Goal: Task Accomplishment & Management: Use online tool/utility

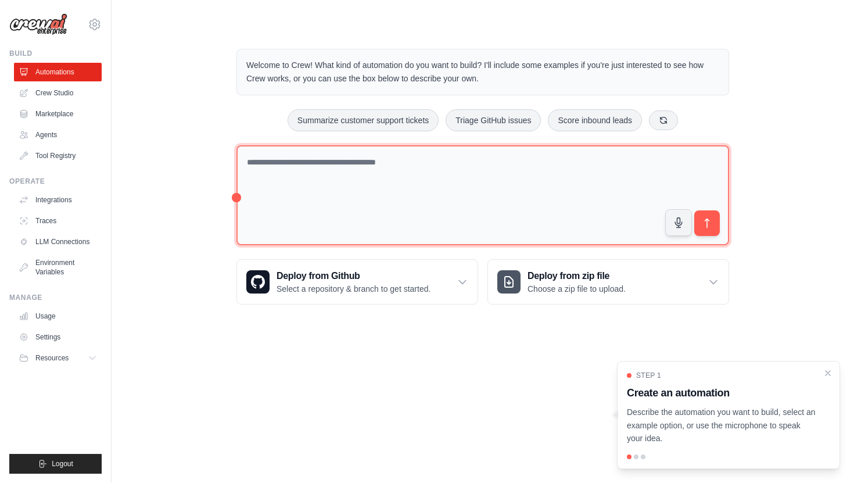
click at [451, 192] on textarea at bounding box center [483, 195] width 493 height 101
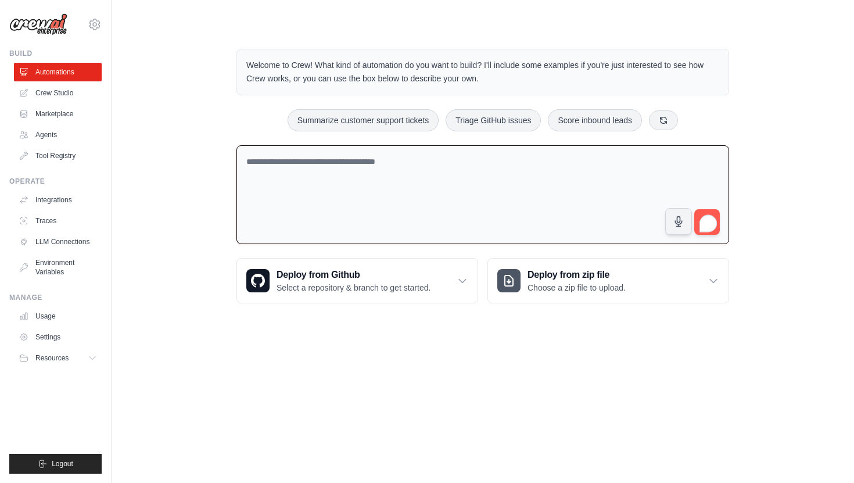
type textarea "*"
type textarea "**********"
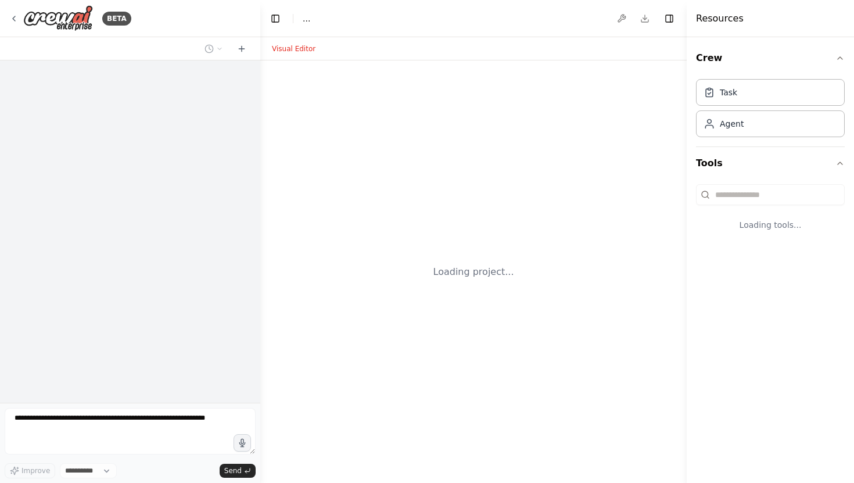
select select "****"
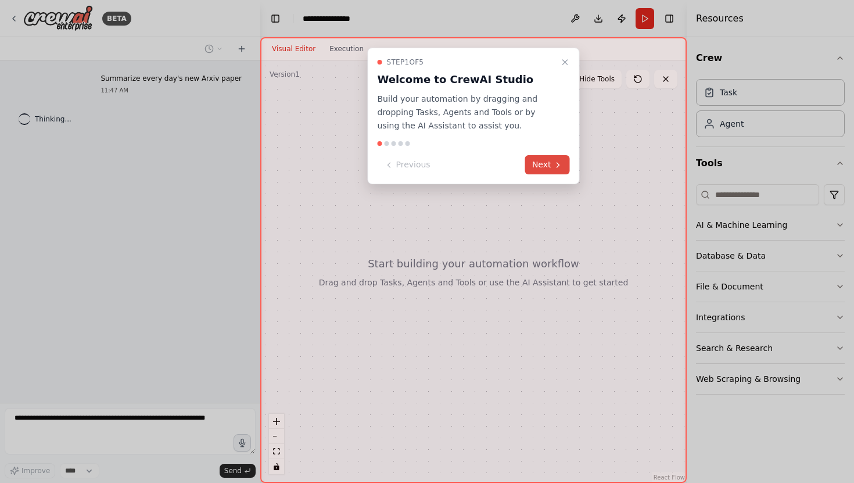
click at [546, 170] on button "Next" at bounding box center [547, 164] width 45 height 19
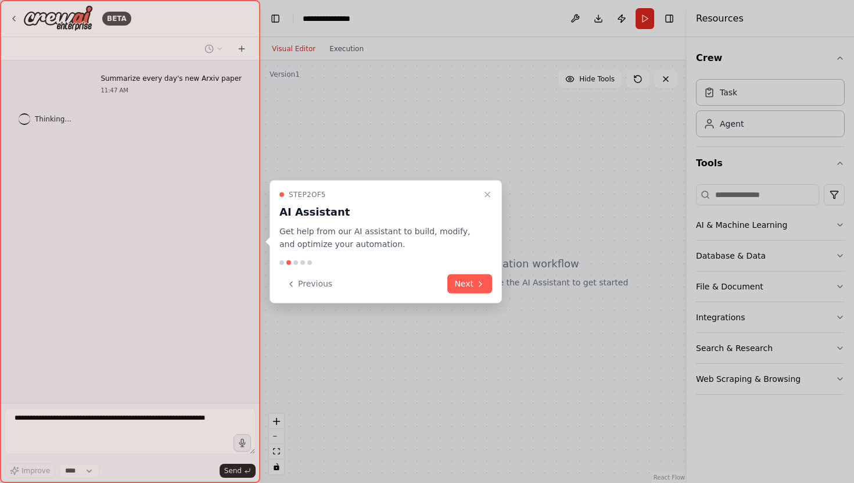
click at [469, 272] on div "Step 2 of 5 AI Assistant Get help from our AI assistant to build, modify, and o…" at bounding box center [386, 242] width 232 height 124
click at [469, 287] on button "Next" at bounding box center [470, 283] width 45 height 19
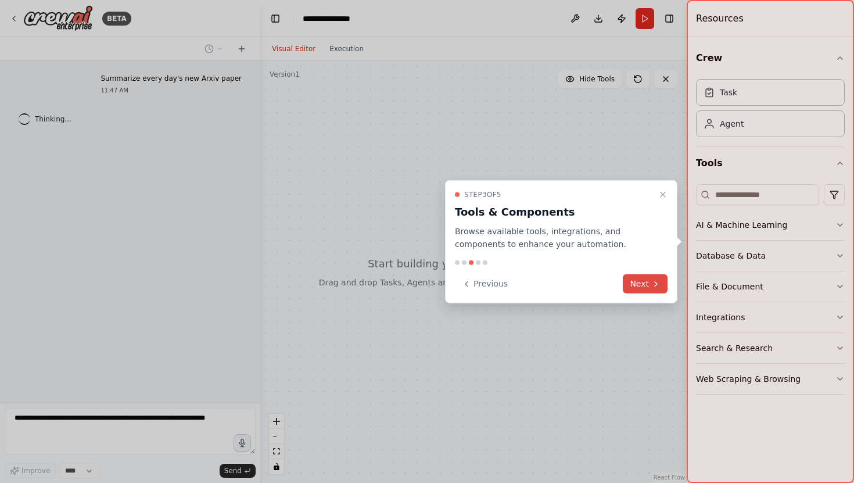
click at [652, 276] on button "Next" at bounding box center [645, 283] width 45 height 19
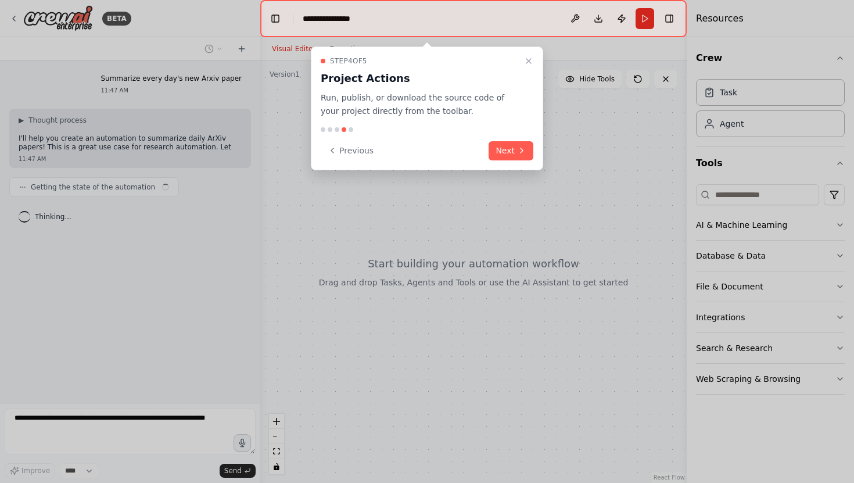
click at [517, 139] on div "Step 4 of 5 Project Actions Run, publish, or download the source code of your p…" at bounding box center [427, 108] width 232 height 124
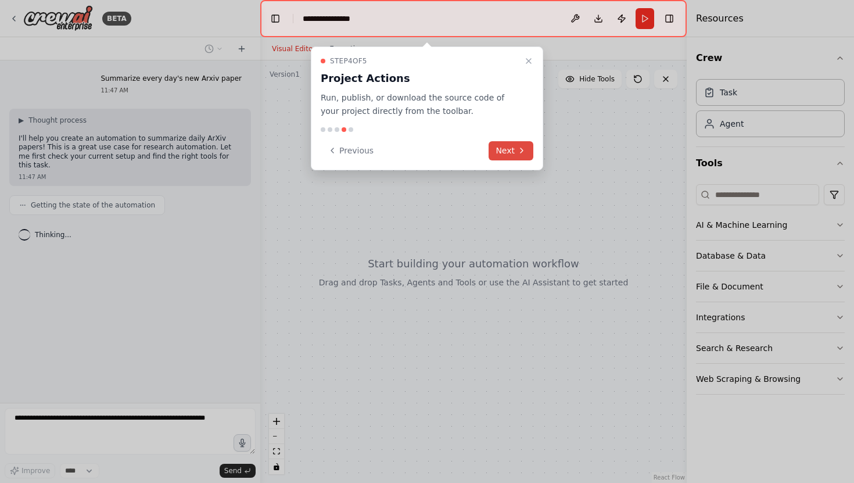
click at [514, 146] on button "Next" at bounding box center [511, 150] width 45 height 19
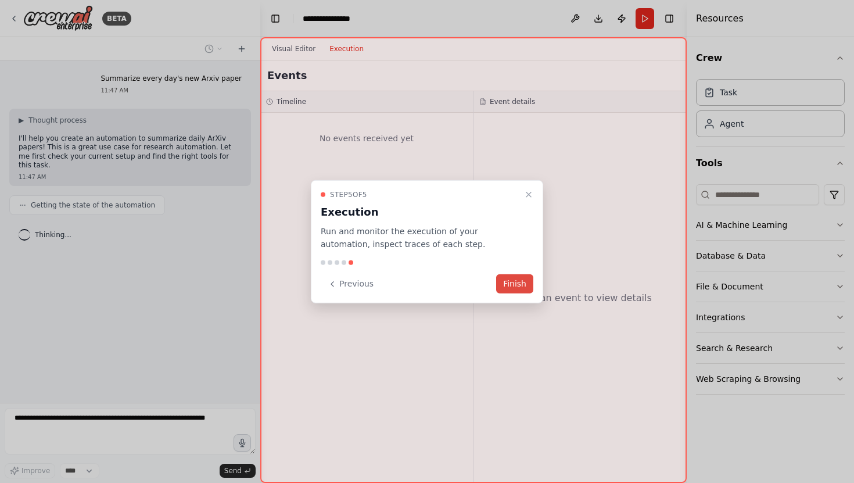
click at [525, 287] on button "Finish" at bounding box center [514, 283] width 37 height 19
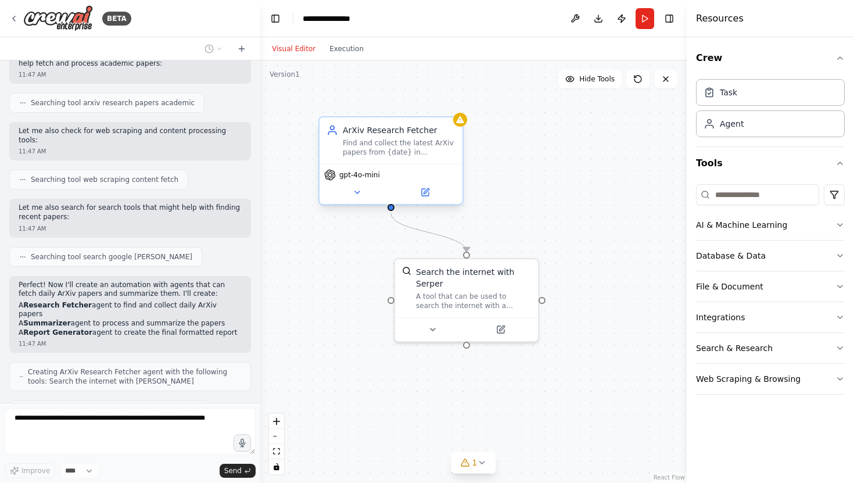
scroll to position [208, 0]
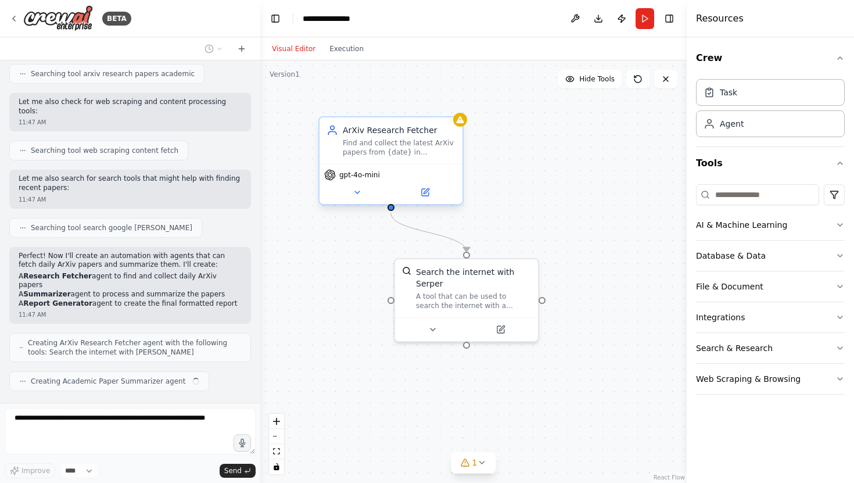
click at [414, 157] on div "ArXiv Research Fetcher Find and collect the latest ArXiv papers from {date} in …" at bounding box center [391, 140] width 143 height 46
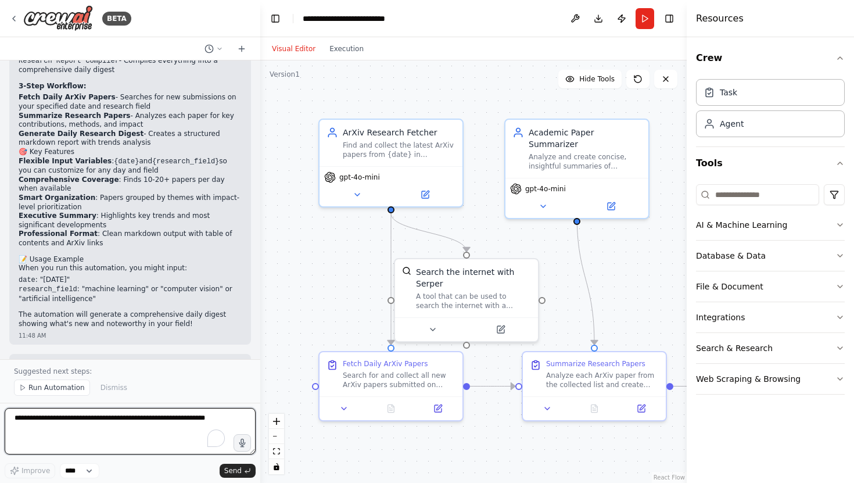
scroll to position [918, 0]
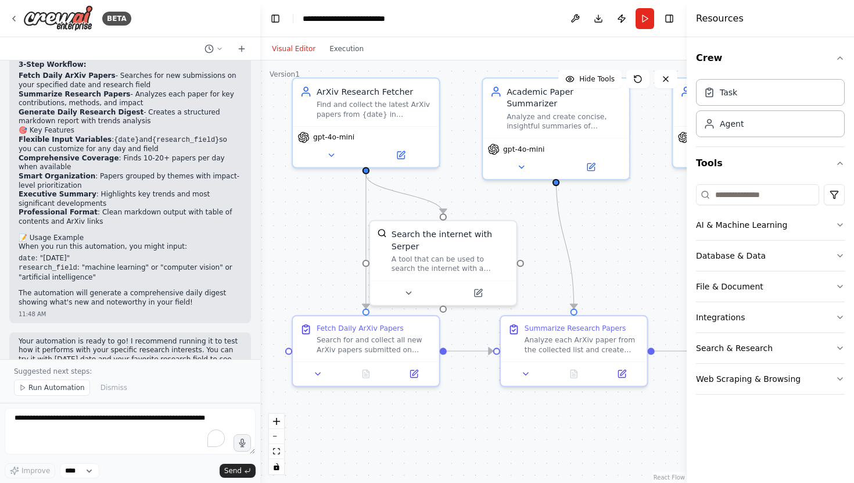
drag, startPoint x: 330, startPoint y: 266, endPoint x: 302, endPoint y: 227, distance: 47.6
click at [302, 227] on div ".deletable-edge-delete-btn { width: 20px; height: 20px; border: 0px solid #ffff…" at bounding box center [473, 271] width 427 height 423
click at [388, 93] on div "ArXiv Research Fetcher" at bounding box center [374, 89] width 115 height 12
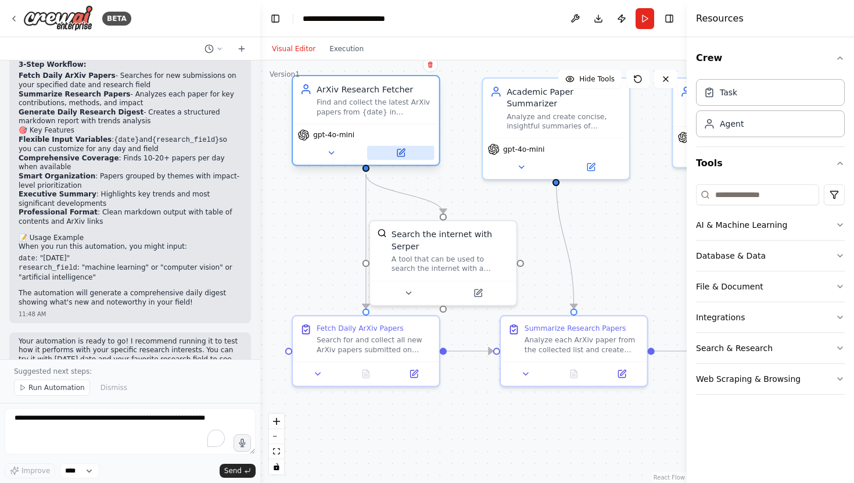
click at [404, 155] on icon at bounding box center [401, 152] width 7 height 7
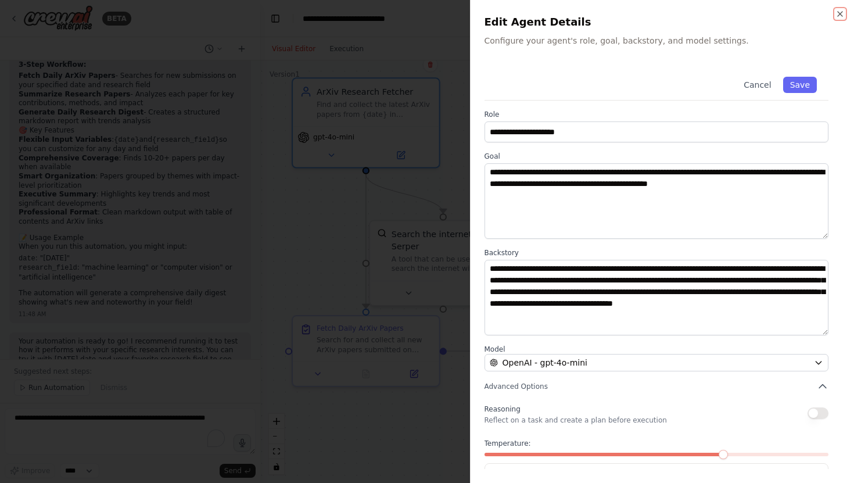
scroll to position [44, 0]
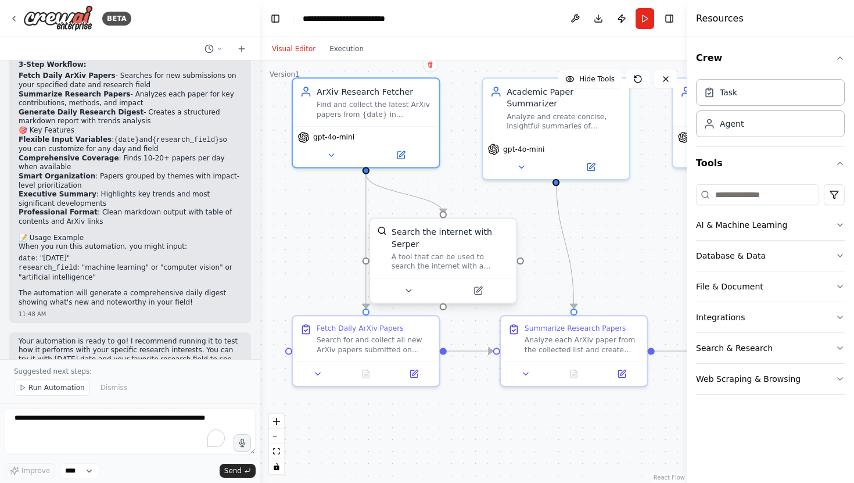
click at [431, 248] on div "Search the internet with Serper" at bounding box center [450, 238] width 117 height 24
click at [478, 292] on icon at bounding box center [477, 290] width 7 height 7
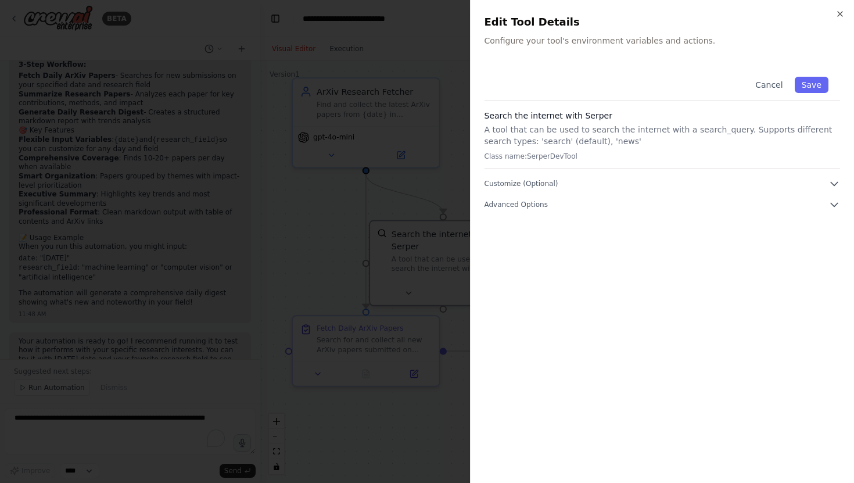
click at [322, 213] on div at bounding box center [427, 241] width 854 height 483
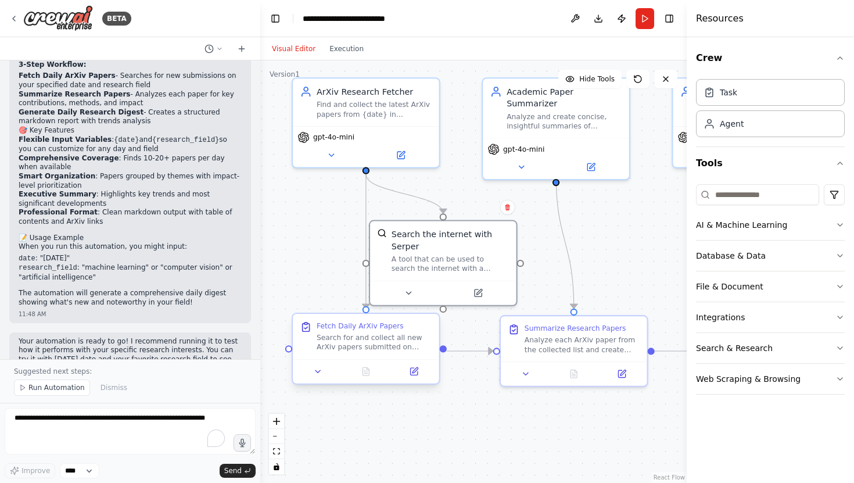
click at [381, 355] on div "Fetch Daily ArXiv Papers Search for and collect all new ArXiv papers submitted …" at bounding box center [366, 336] width 146 height 45
click at [407, 375] on button at bounding box center [413, 371] width 41 height 15
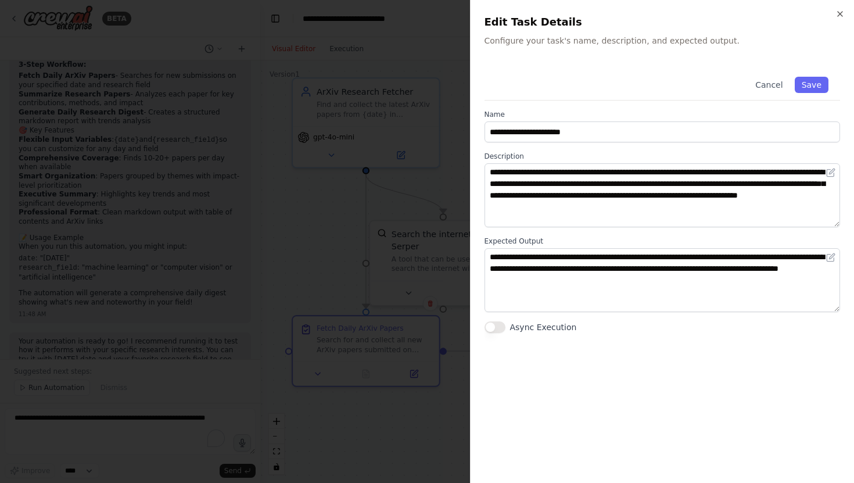
click at [337, 250] on div at bounding box center [427, 241] width 854 height 483
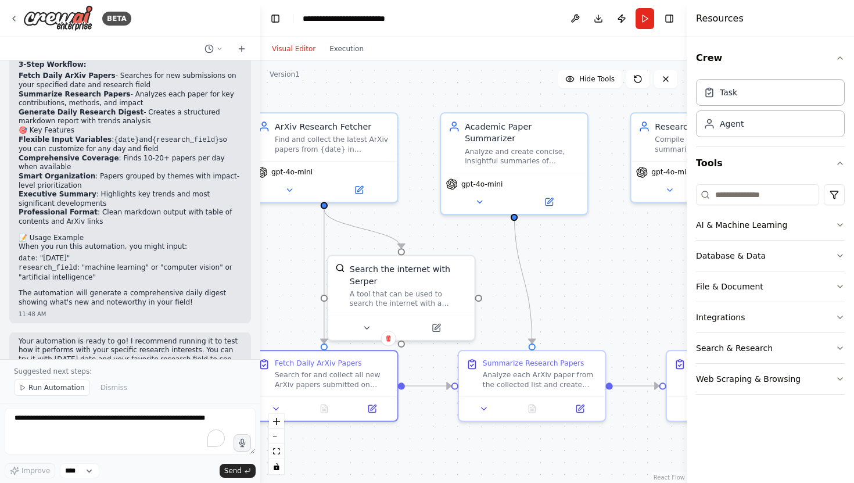
drag, startPoint x: 577, startPoint y: 254, endPoint x: 535, endPoint y: 289, distance: 54.5
click at [535, 289] on div ".deletable-edge-delete-btn { width: 20px; height: 20px; border: 0px solid #ffff…" at bounding box center [473, 271] width 427 height 423
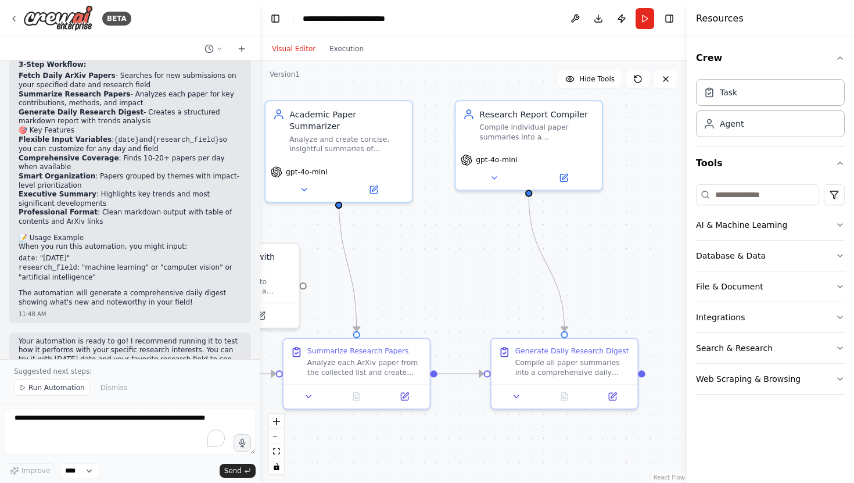
drag, startPoint x: 598, startPoint y: 286, endPoint x: 423, endPoint y: 275, distance: 175.3
click at [423, 275] on div ".deletable-edge-delete-btn { width: 20px; height: 20px; border: 0px solid #ffff…" at bounding box center [473, 271] width 427 height 423
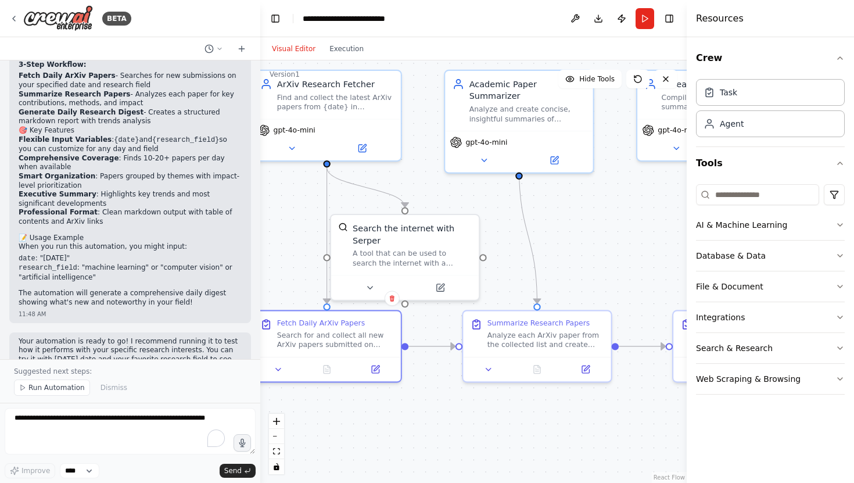
drag, startPoint x: 423, startPoint y: 275, endPoint x: 604, endPoint y: 245, distance: 183.2
click at [604, 245] on div ".deletable-edge-delete-btn { width: 20px; height: 20px; border: 0px solid #ffff…" at bounding box center [473, 271] width 427 height 423
click at [538, 338] on div "Analyze each ArXiv paper from the collected list and create concise summaries. …" at bounding box center [546, 337] width 117 height 19
click at [579, 357] on div at bounding box center [537, 367] width 148 height 24
click at [584, 373] on button at bounding box center [585, 367] width 41 height 15
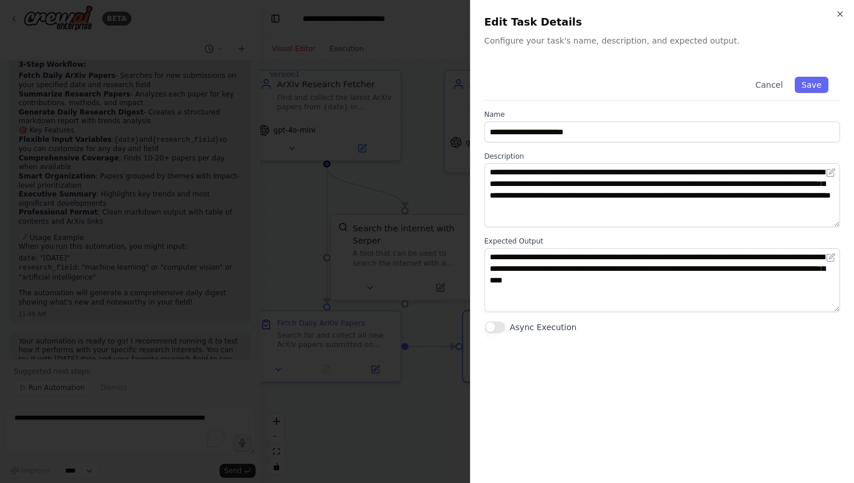
click at [435, 370] on div at bounding box center [427, 241] width 854 height 483
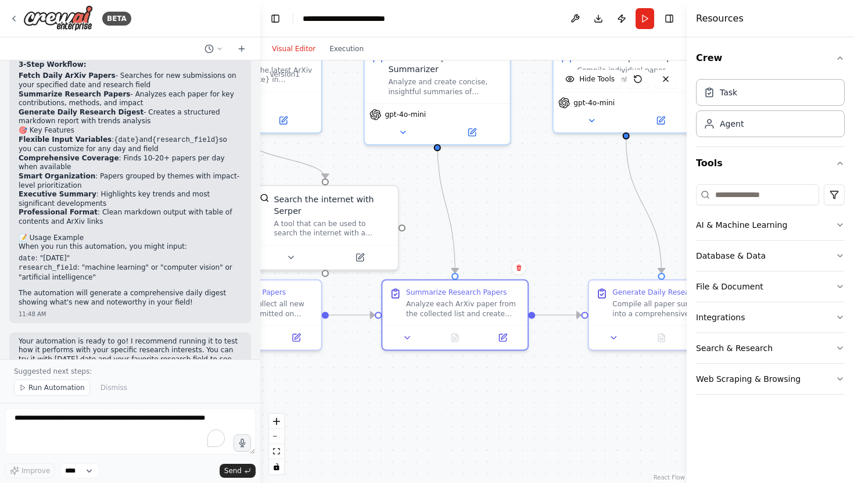
drag, startPoint x: 594, startPoint y: 285, endPoint x: 499, endPoint y: 251, distance: 100.6
click at [499, 252] on div ".deletable-edge-delete-btn { width: 20px; height: 20px; border: 0px solid #ffff…" at bounding box center [473, 271] width 427 height 423
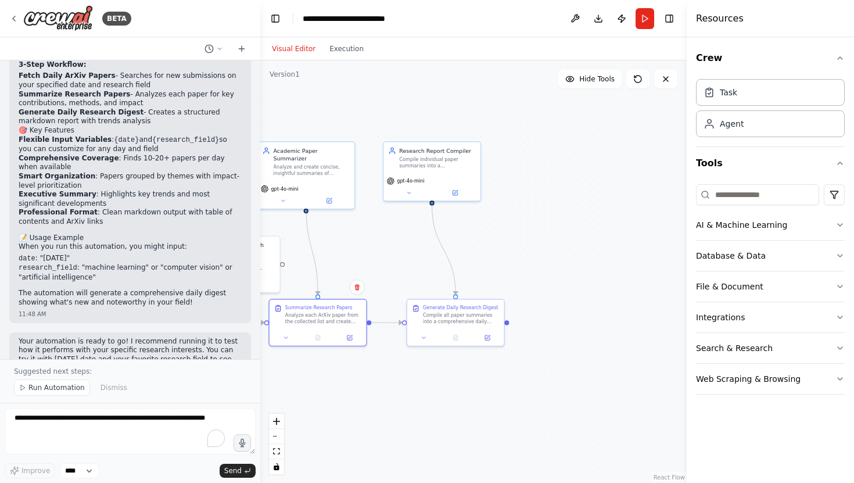
drag, startPoint x: 535, startPoint y: 192, endPoint x: 390, endPoint y: 220, distance: 148.1
click at [391, 221] on div ".deletable-edge-delete-btn { width: 20px; height: 20px; border: 0px solid #ffff…" at bounding box center [473, 271] width 427 height 423
click at [456, 320] on div "Compile all paper summaries into a comprehensive daily research digest. Organiz…" at bounding box center [460, 316] width 76 height 13
click at [488, 333] on icon at bounding box center [486, 334] width 3 height 3
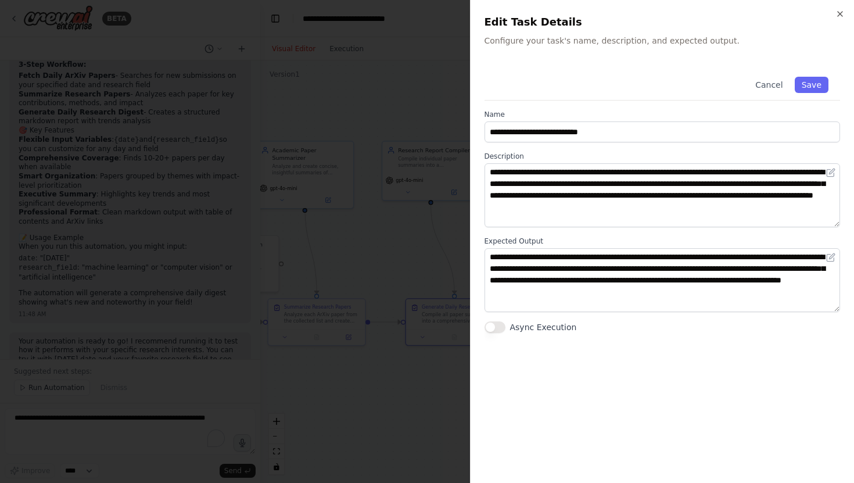
click at [421, 248] on div at bounding box center [427, 241] width 854 height 483
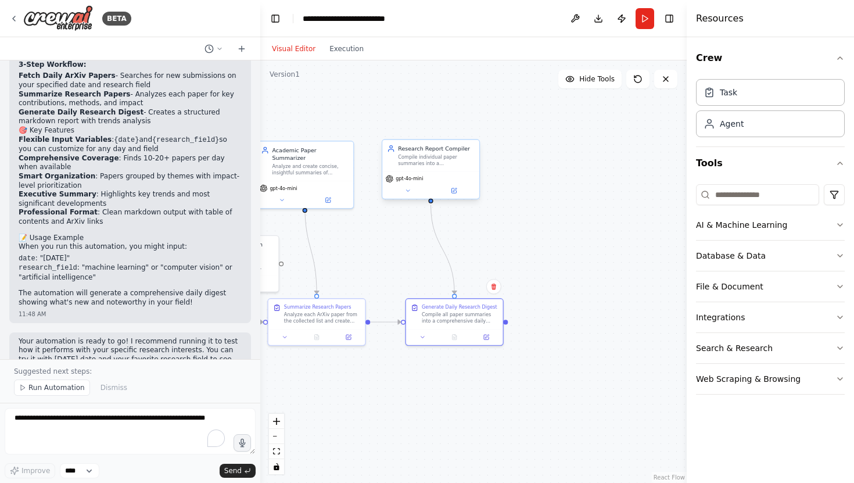
click at [432, 169] on div "Research Report Compiler Compile individual paper summaries into a comprehensiv…" at bounding box center [430, 155] width 97 height 31
click at [460, 196] on div "gpt-4o-mini" at bounding box center [430, 184] width 97 height 27
click at [460, 191] on button at bounding box center [454, 190] width 45 height 9
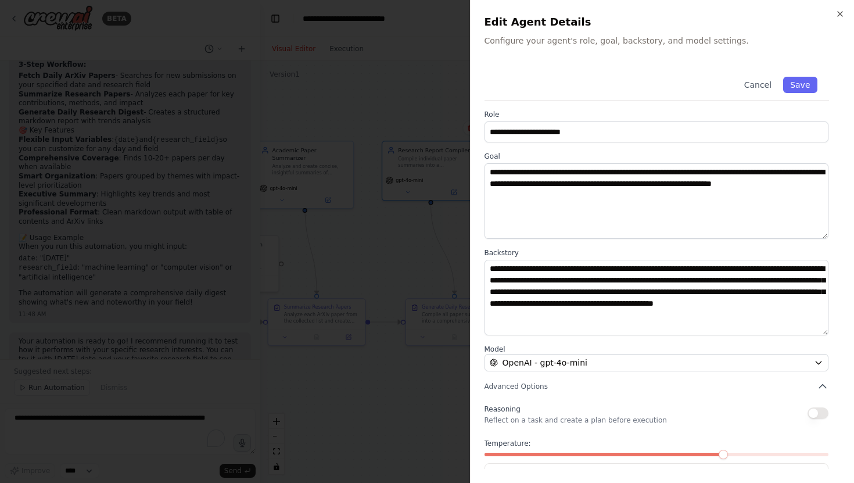
click at [391, 214] on div at bounding box center [427, 241] width 854 height 483
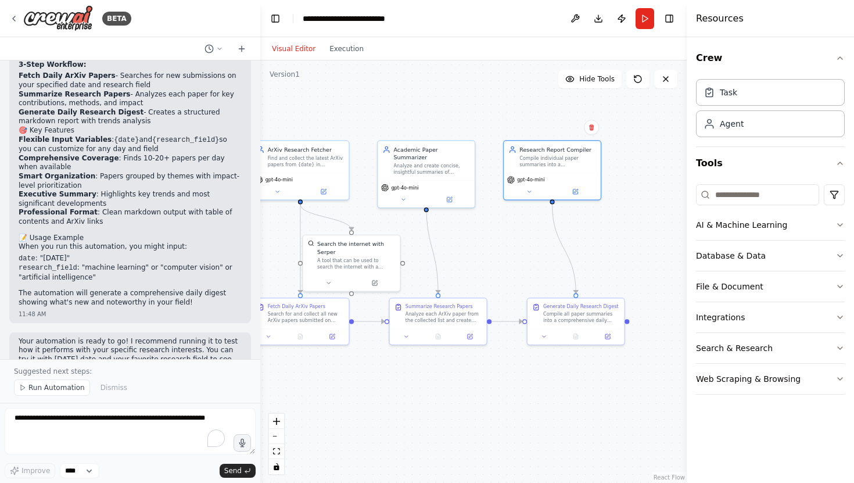
drag, startPoint x: 391, startPoint y: 214, endPoint x: 514, endPoint y: 213, distance: 123.2
click at [514, 213] on div ".deletable-edge-delete-btn { width: 20px; height: 20px; border: 0px solid #ffff…" at bounding box center [473, 271] width 427 height 423
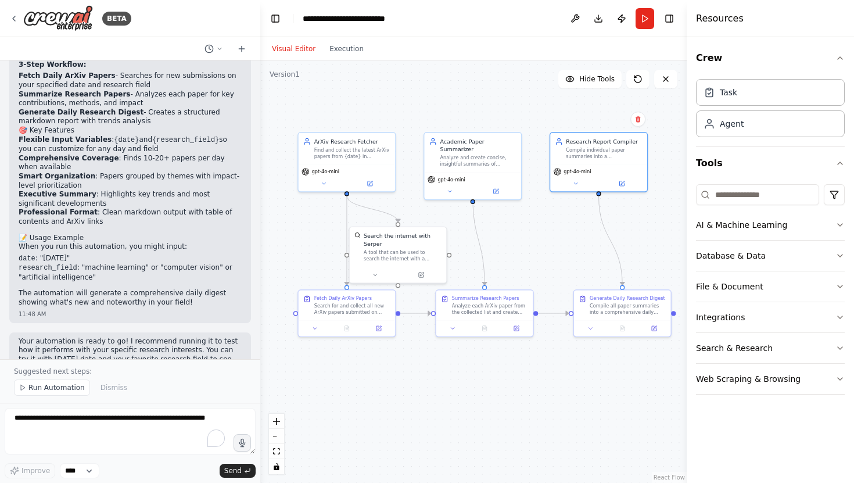
drag, startPoint x: 514, startPoint y: 213, endPoint x: 585, endPoint y: 209, distance: 71.0
click at [585, 209] on div ".deletable-edge-delete-btn { width: 20px; height: 20px; border: 0px solid #ffff…" at bounding box center [473, 271] width 427 height 423
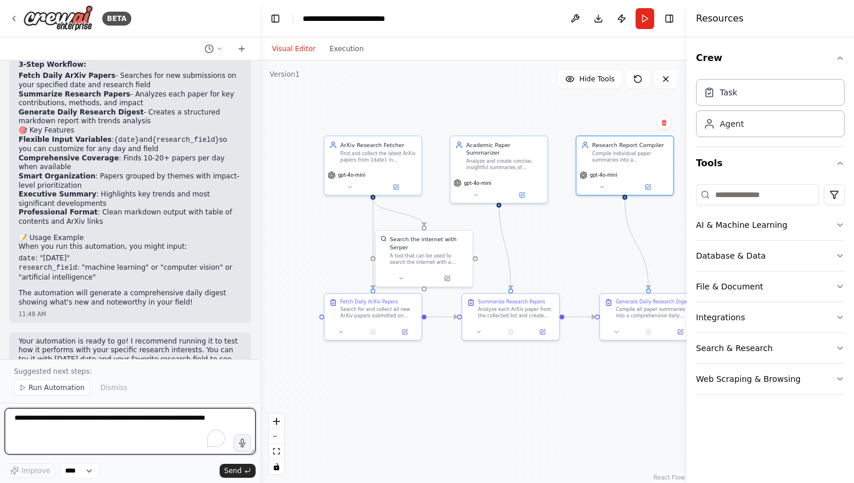
click at [166, 439] on textarea "To enrich screen reader interactions, please activate Accessibility in Grammarl…" at bounding box center [130, 431] width 251 height 46
click at [45, 378] on div "Suggested next steps: Run Automation Dismiss" at bounding box center [130, 381] width 260 height 44
click at [38, 388] on span "Run Automation" at bounding box center [56, 387] width 56 height 9
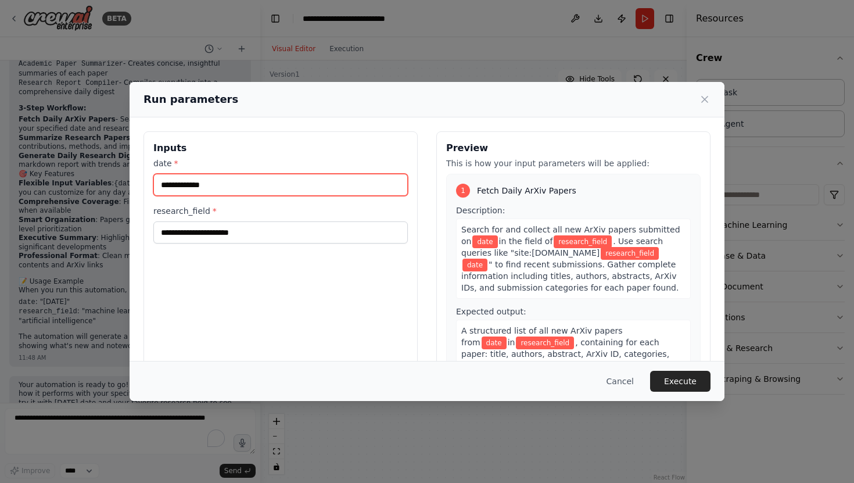
click at [329, 194] on input "date *" at bounding box center [280, 185] width 255 height 22
type input "*"
type input "**********"
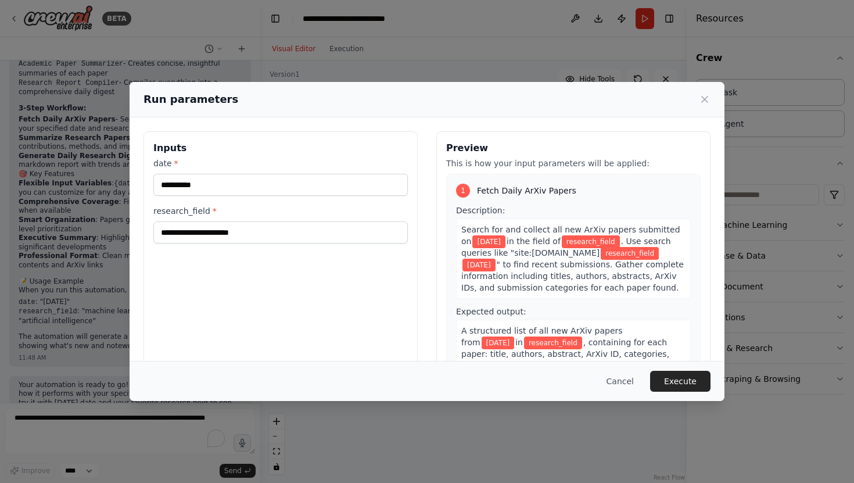
click at [278, 220] on div "research_field *" at bounding box center [280, 224] width 255 height 38
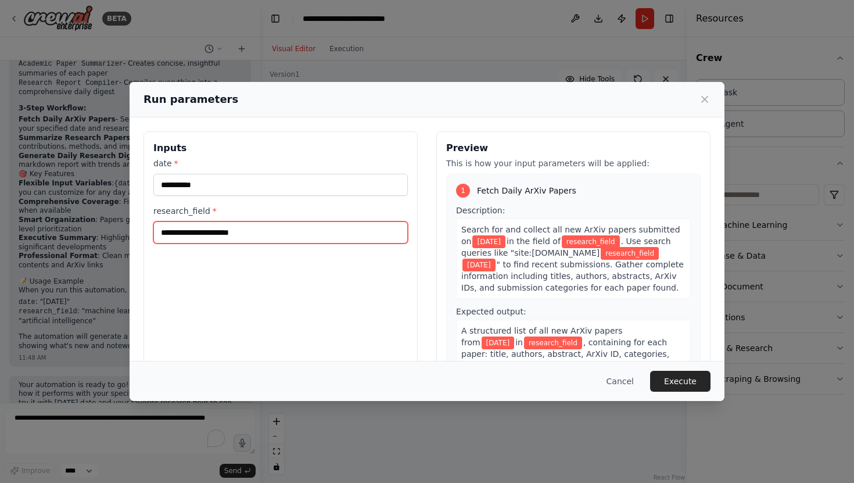
click at [273, 228] on input "research_field *" at bounding box center [280, 232] width 255 height 22
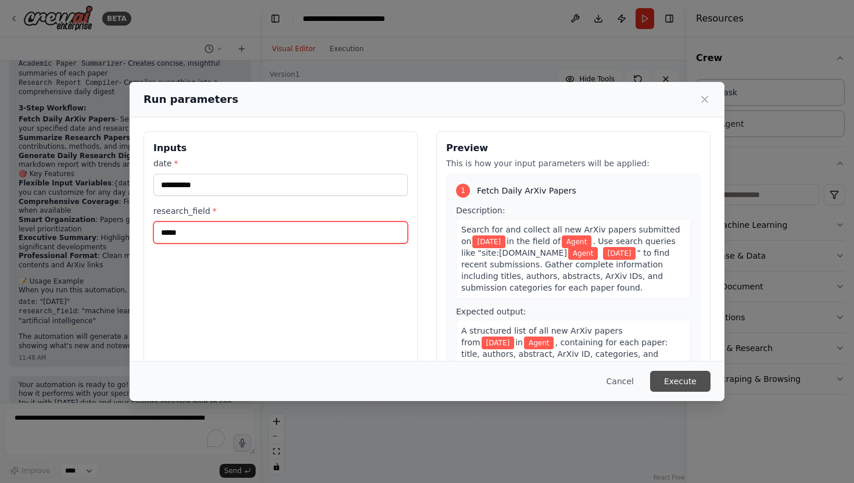
type input "*****"
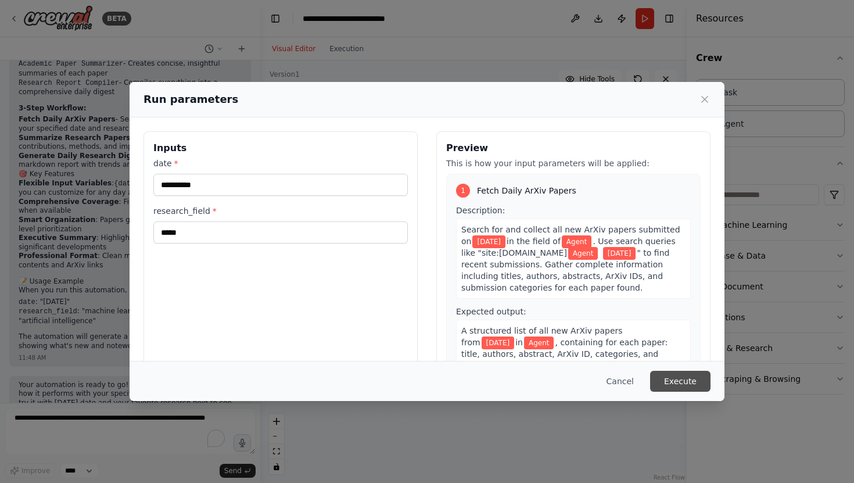
click at [701, 384] on button "Execute" at bounding box center [680, 381] width 60 height 21
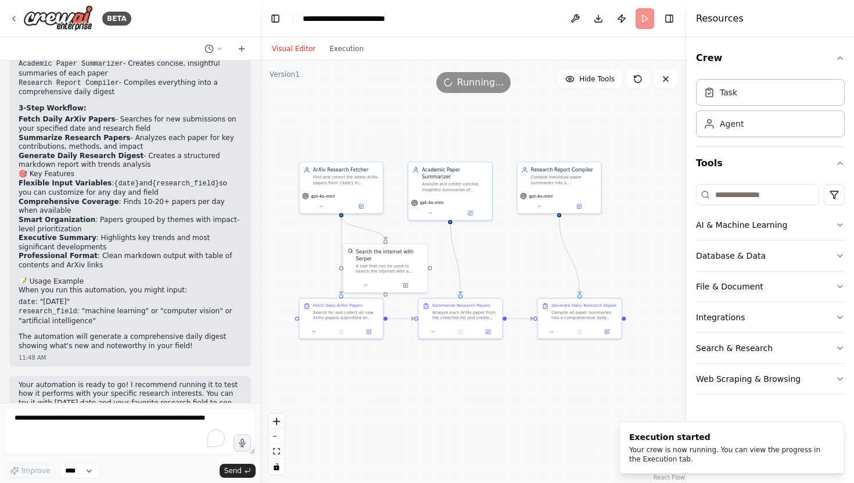
drag, startPoint x: 539, startPoint y: 222, endPoint x: 485, endPoint y: 237, distance: 56.0
click at [485, 237] on div ".deletable-edge-delete-btn { width: 20px; height: 20px; border: 0px solid #ffff…" at bounding box center [473, 271] width 427 height 423
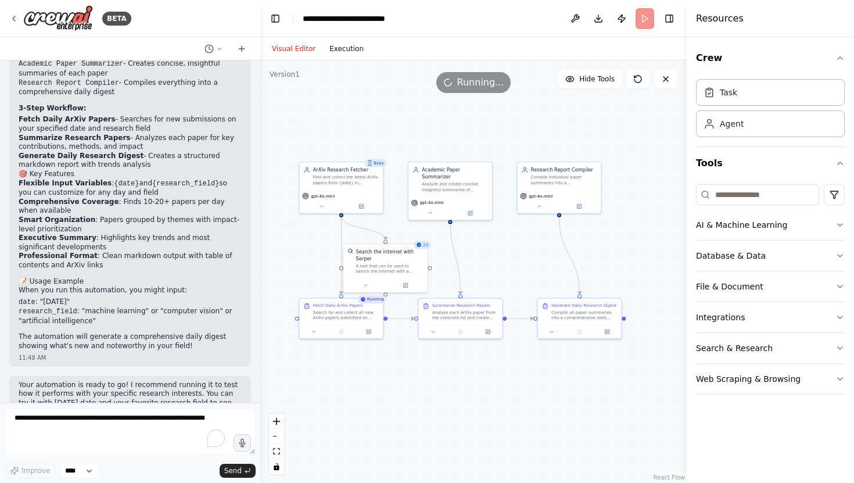
click at [343, 51] on button "Execution" at bounding box center [347, 49] width 48 height 14
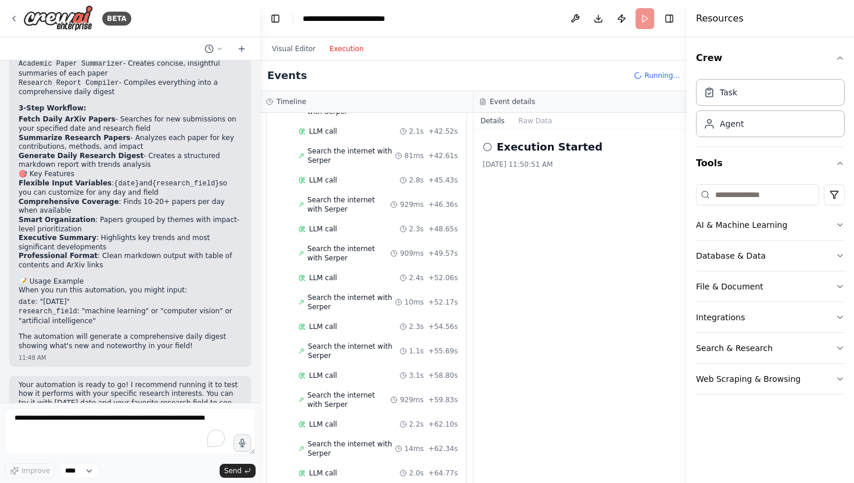
scroll to position [912, 0]
click at [336, 446] on div "▶ Global Events" at bounding box center [367, 457] width 200 height 23
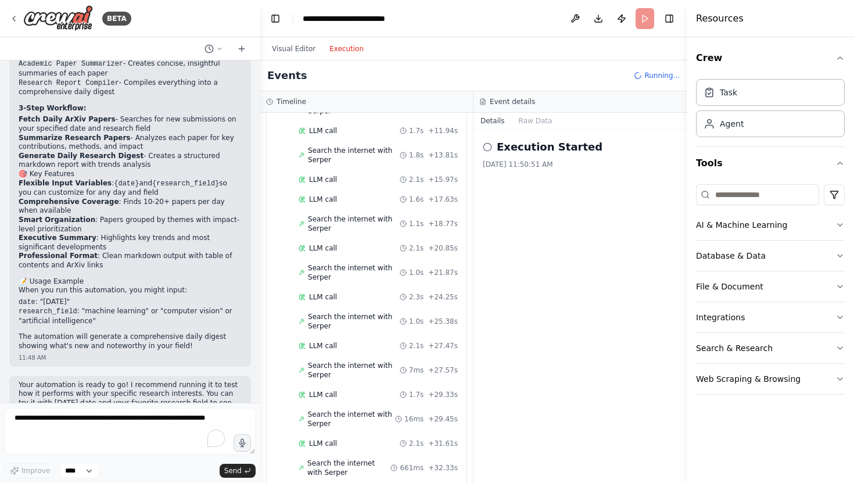
scroll to position [0, 0]
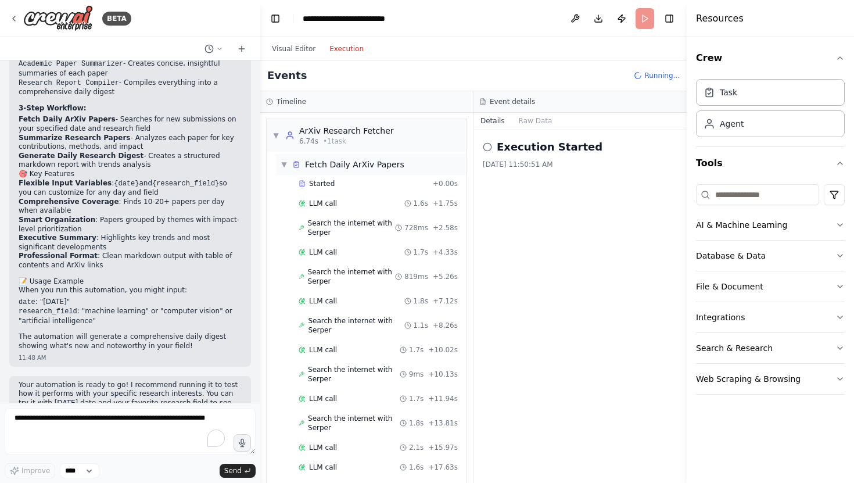
click at [370, 167] on div "Fetch Daily ArXiv Papers" at bounding box center [354, 165] width 99 height 12
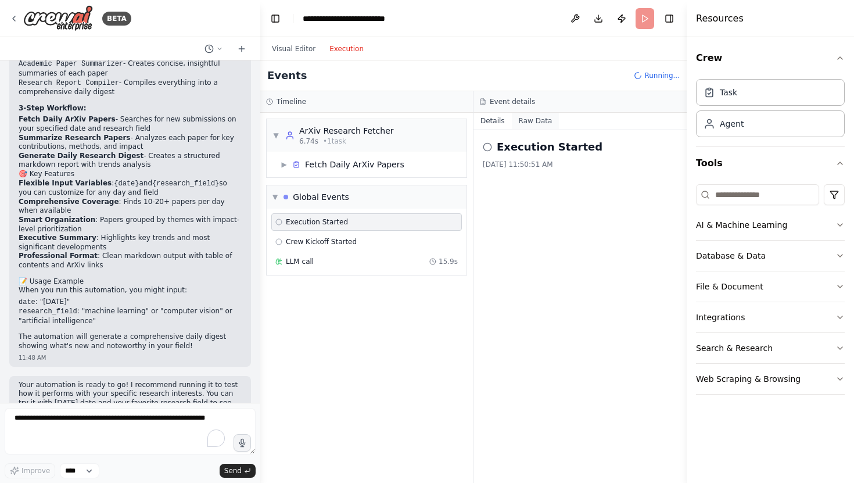
click at [546, 127] on button "Raw Data" at bounding box center [536, 121] width 48 height 16
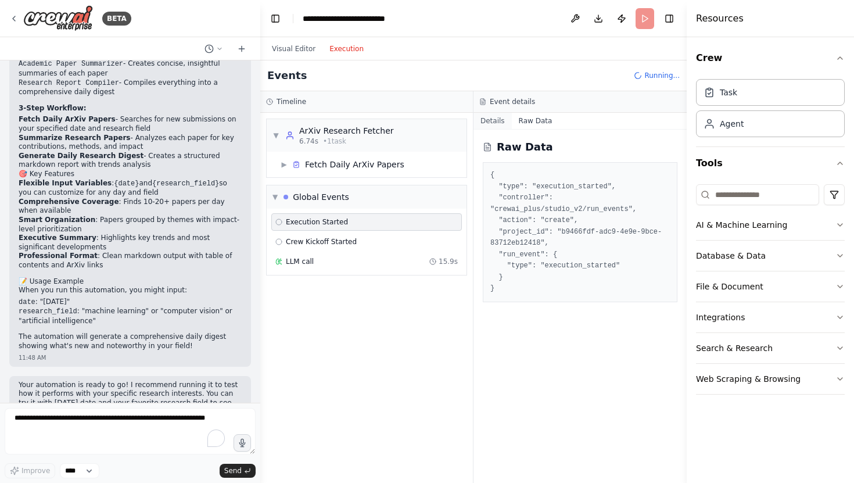
click at [491, 120] on button "Details" at bounding box center [493, 121] width 38 height 16
